Goal: Task Accomplishment & Management: Use online tool/utility

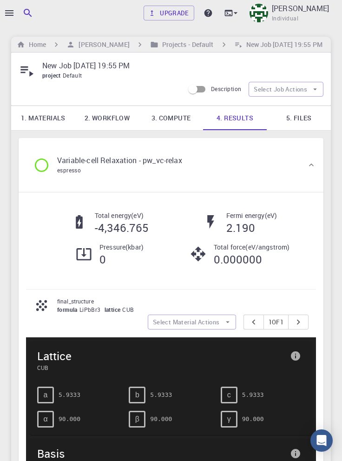
click at [204, 252] on icon at bounding box center [198, 254] width 16 height 16
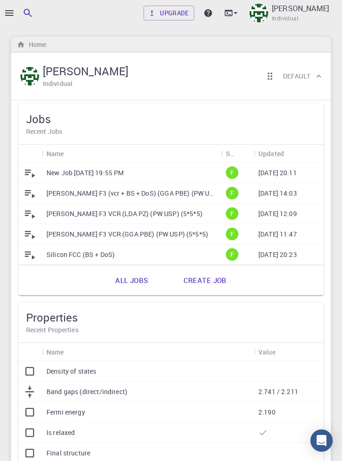
click at [124, 170] on p "New Job [DATE] 19:55 PM" at bounding box center [84, 172] width 77 height 9
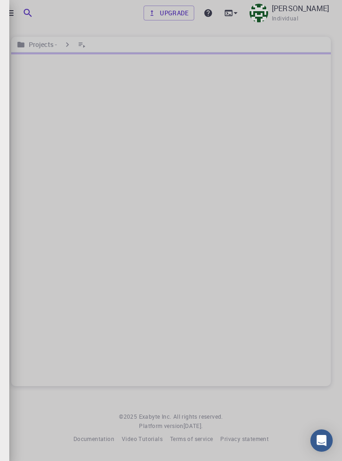
click at [9, 13] on div at bounding box center [171, 230] width 342 height 461
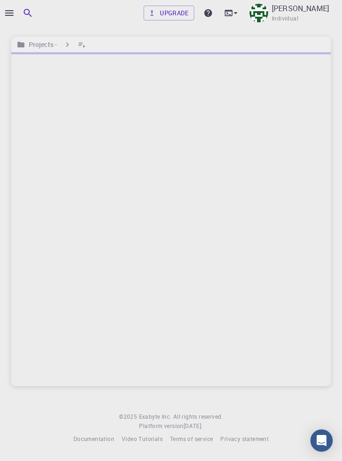
click at [9, 14] on icon "button" at bounding box center [9, 12] width 11 height 11
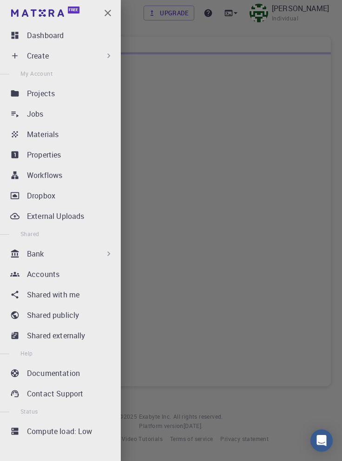
click at [94, 256] on div "Bank" at bounding box center [70, 253] width 86 height 11
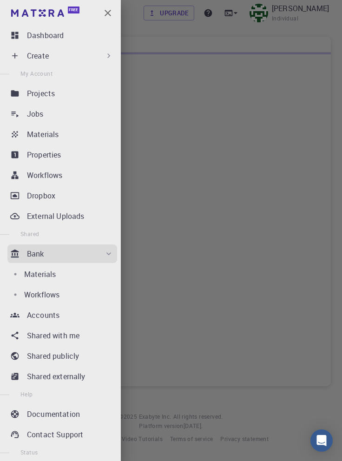
click at [53, 296] on p "Workflows" at bounding box center [41, 294] width 35 height 11
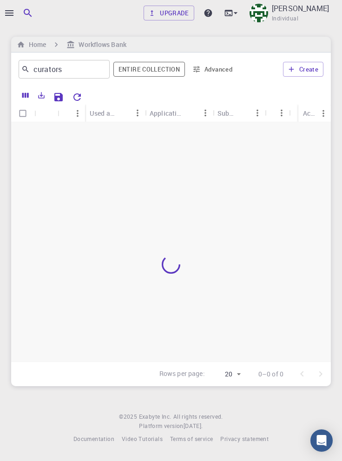
click at [307, 68] on button "Create" at bounding box center [303, 69] width 40 height 15
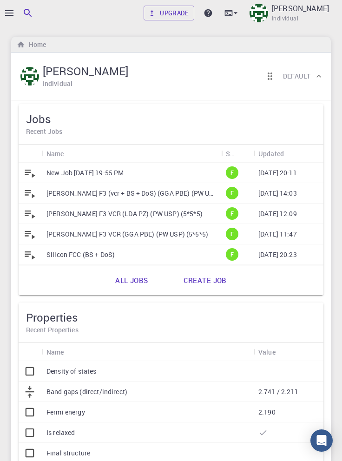
click at [5, 14] on div at bounding box center [171, 230] width 342 height 461
click at [11, 10] on icon "button" at bounding box center [9, 12] width 11 height 11
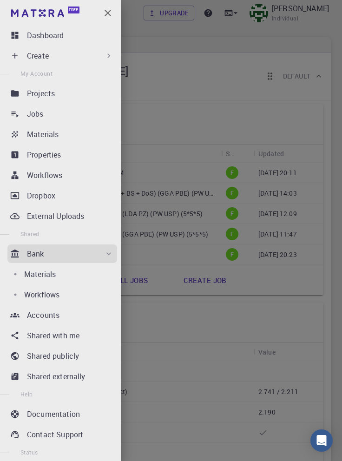
click at [78, 294] on div "Workflows" at bounding box center [68, 294] width 89 height 11
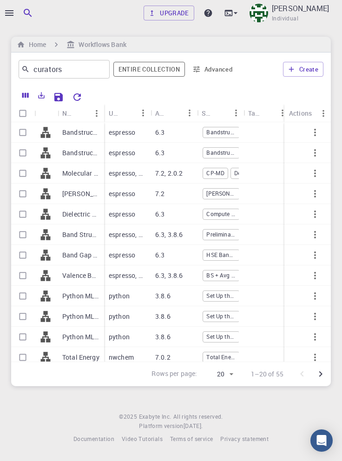
click at [307, 67] on button "Create" at bounding box center [303, 69] width 40 height 15
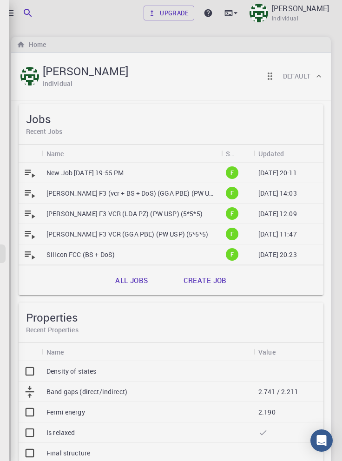
click at [9, 13] on div at bounding box center [171, 230] width 342 height 461
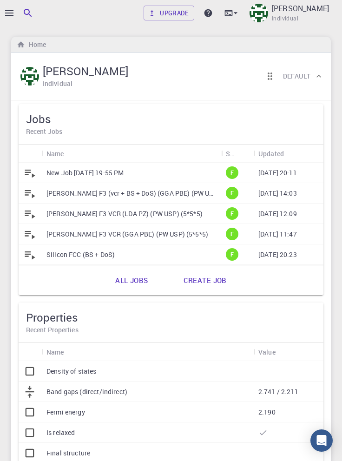
click at [13, 13] on icon "button" at bounding box center [9, 13] width 8 height 6
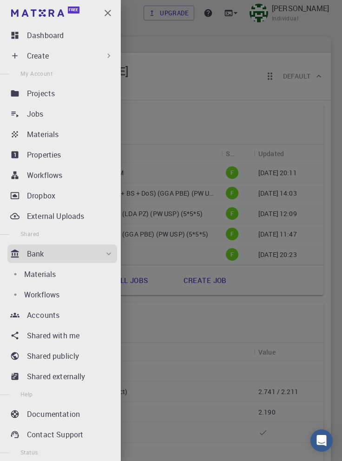
click at [104, 55] on icon at bounding box center [108, 55] width 9 height 9
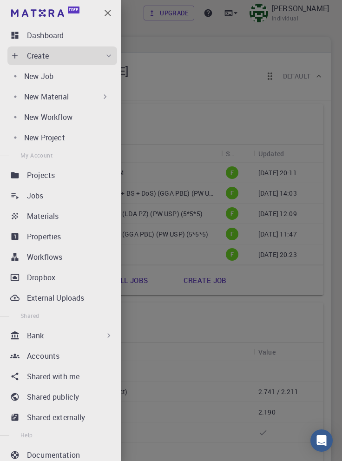
click at [72, 118] on p "New Workflow" at bounding box center [48, 117] width 48 height 11
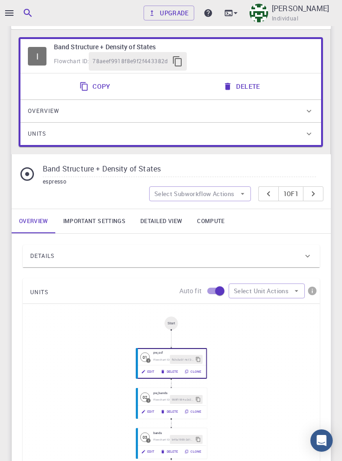
scroll to position [92, 0]
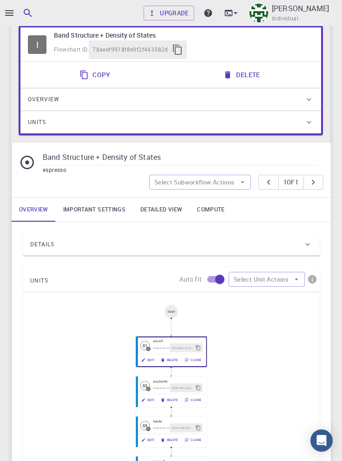
click at [136, 247] on div "Details" at bounding box center [166, 244] width 273 height 15
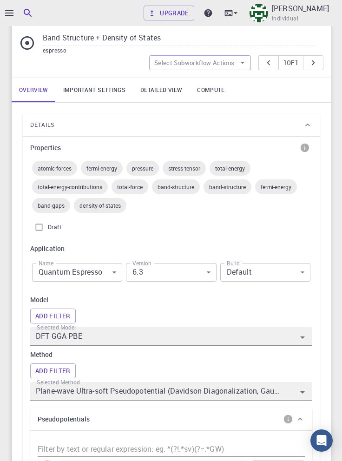
scroll to position [225, 0]
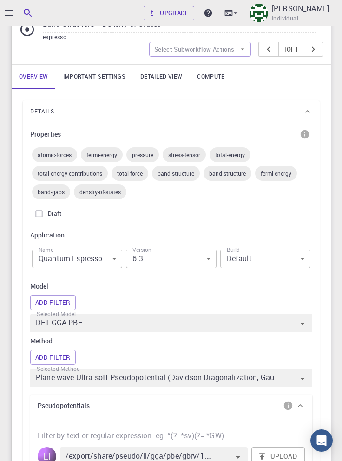
click at [109, 263] on body "Upgrade Taha Yusuf Individual Home Taha Yusuf Workflows - New Workflow BS + DoS…" at bounding box center [171, 399] width 342 height 1249
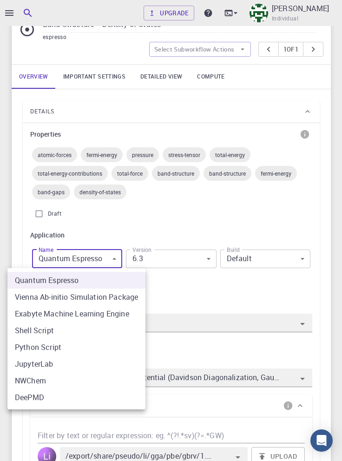
click at [133, 280] on li "Quantum Espresso" at bounding box center [76, 280] width 138 height 17
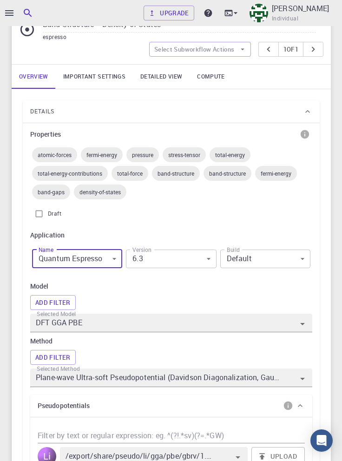
click at [181, 262] on body "Upgrade Taha Yusuf Individual Home Taha Yusuf Workflows - New Workflow BS + DoS…" at bounding box center [171, 399] width 342 height 1249
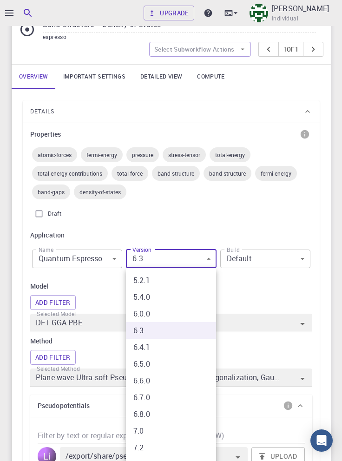
click at [171, 461] on li "7.3" at bounding box center [171, 464] width 90 height 17
type input "7.3"
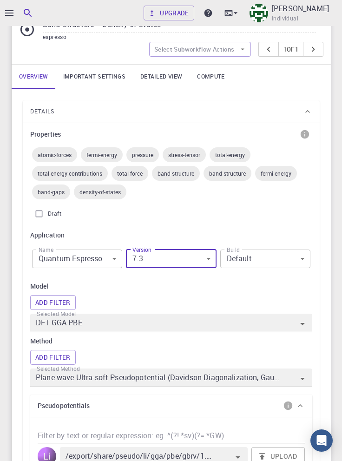
click at [280, 263] on body "Upgrade Taha Yusuf Individual Home Taha Yusuf Workflows - New Workflow BS + DoS…" at bounding box center [171, 399] width 342 height 1249
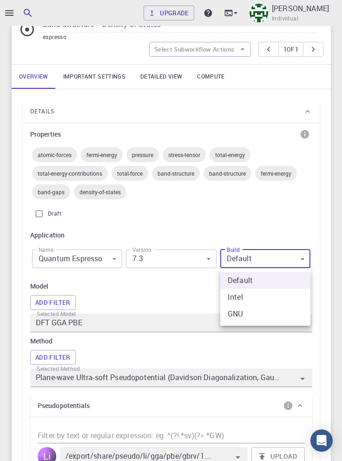
click at [292, 282] on li "Default" at bounding box center [265, 280] width 90 height 17
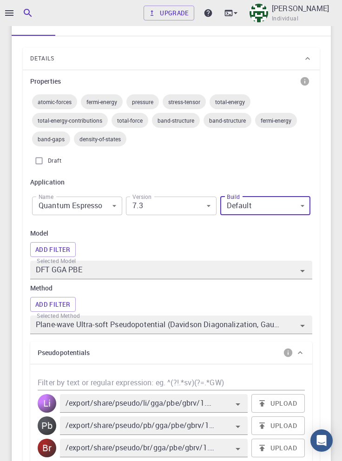
click at [253, 266] on input "DFT GGA PBE" at bounding box center [158, 270] width 248 height 13
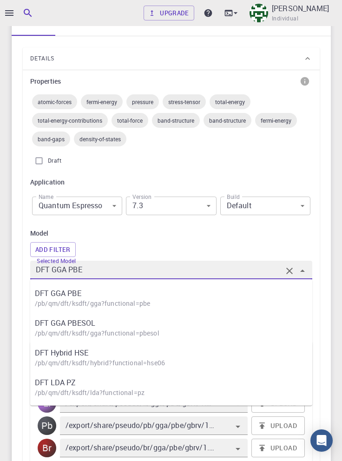
scroll to position [302, 0]
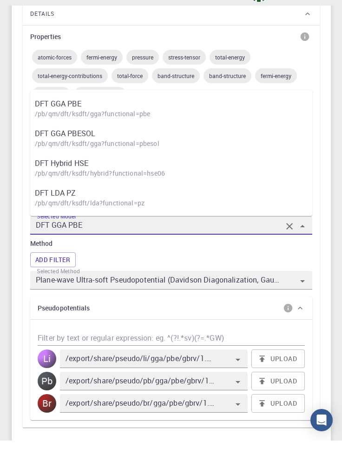
click at [173, 123] on p "DFT GGA PBE" at bounding box center [176, 124] width 282 height 11
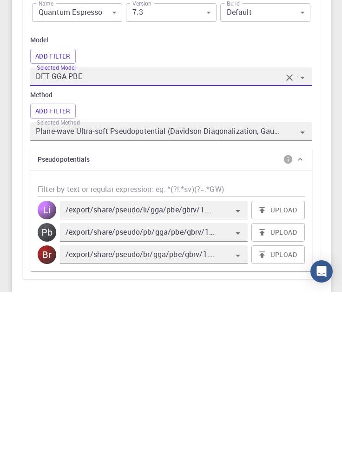
click at [272, 301] on input "Plane-wave Ultra-soft Pseudopotential (Davidson Diagonalization, Gaussian Smear…" at bounding box center [158, 300] width 248 height 13
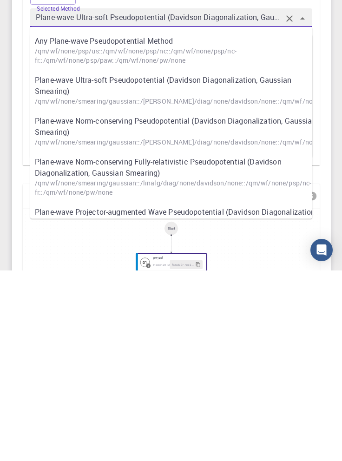
scroll to position [395, 0]
click at [276, 286] on p "Plane-wave Ultra-soft Pseudopotential (Davidson Diagonalization, Gaussian Smear…" at bounding box center [176, 276] width 282 height 22
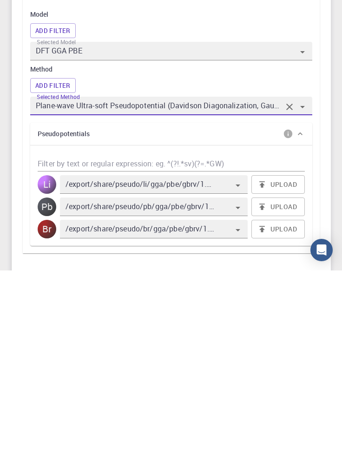
scroll to position [307, 0]
click at [44, 375] on div "Li" at bounding box center [47, 374] width 19 height 19
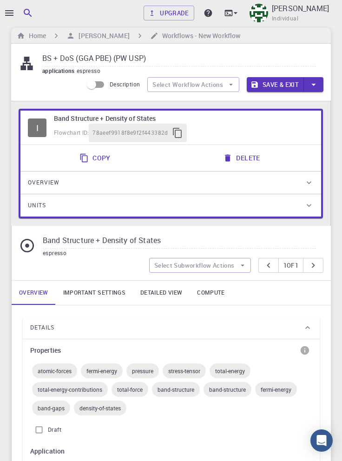
scroll to position [0, 0]
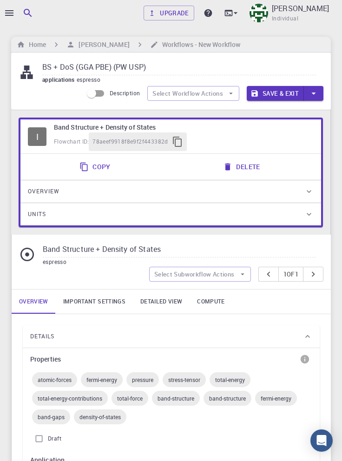
click at [99, 305] on link "Important settings" at bounding box center [94, 302] width 77 height 24
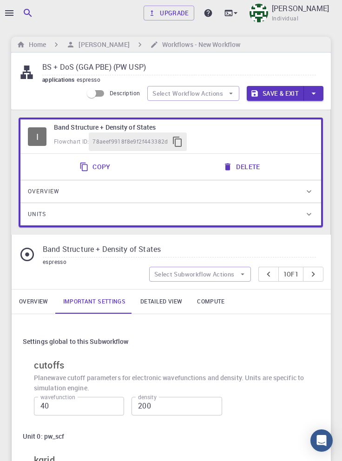
click at [166, 309] on link "Detailed view" at bounding box center [161, 302] width 57 height 24
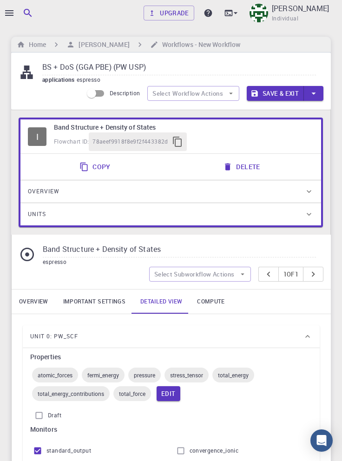
click at [218, 301] on link "Compute" at bounding box center [211, 302] width 42 height 24
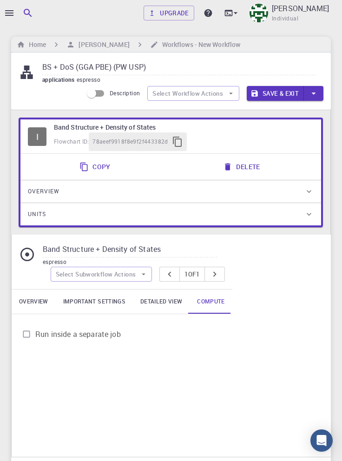
click at [281, 88] on button "Save & Exit" at bounding box center [275, 93] width 57 height 15
